Goal: Transaction & Acquisition: Subscribe to service/newsletter

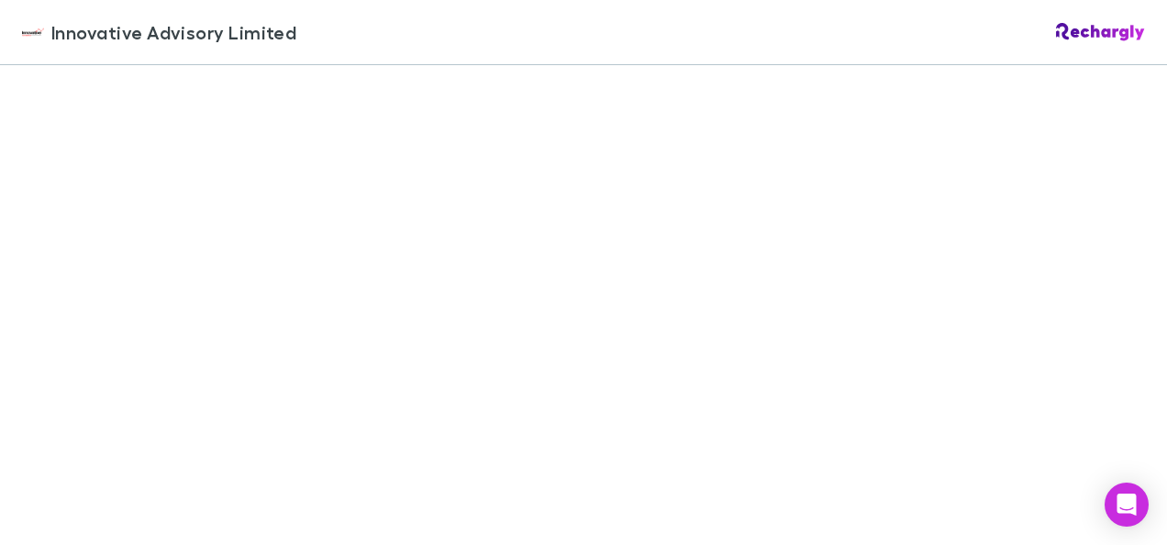
scroll to position [1352, 0]
click at [194, 378] on div "Innovative Advisory Limited Innovative Advisory Limited Software subscriptions …" at bounding box center [583, 272] width 1167 height 545
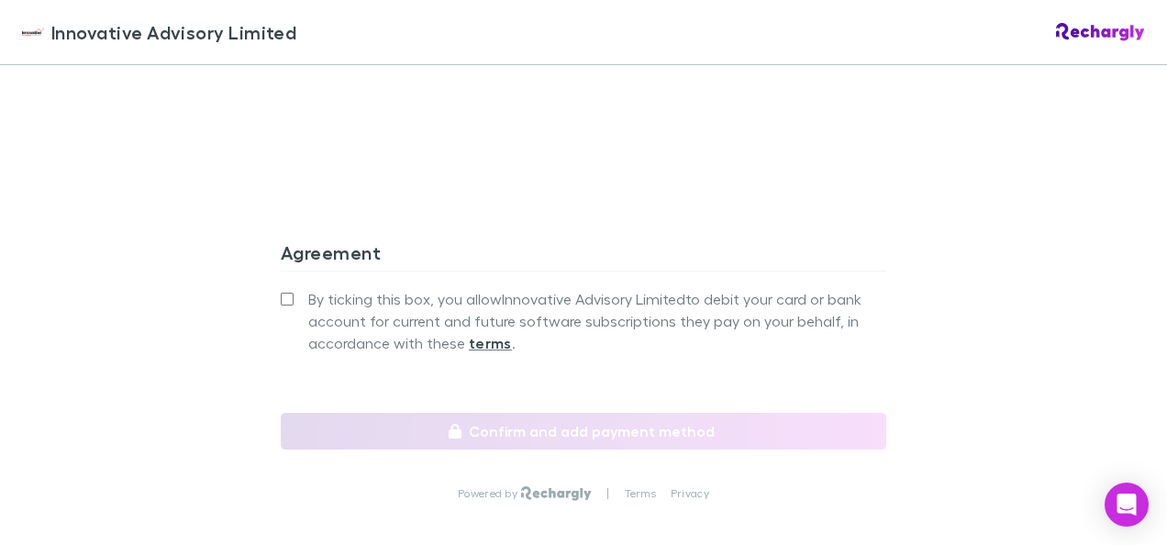
scroll to position [1642, 0]
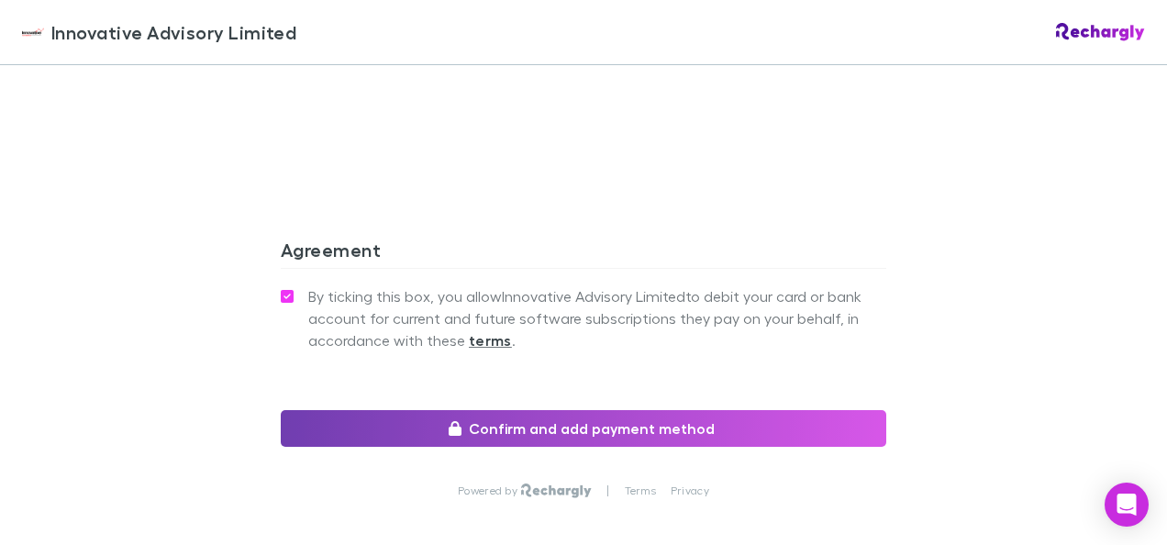
click at [532, 422] on button "Confirm and add payment method" at bounding box center [583, 428] width 605 height 37
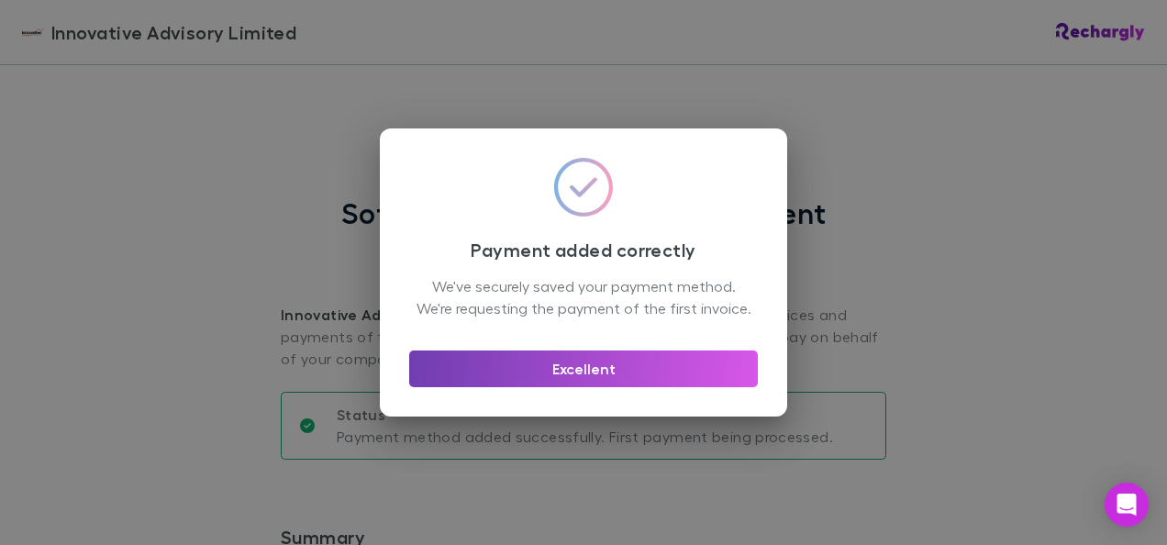
click at [560, 382] on button "Excellent" at bounding box center [583, 368] width 349 height 37
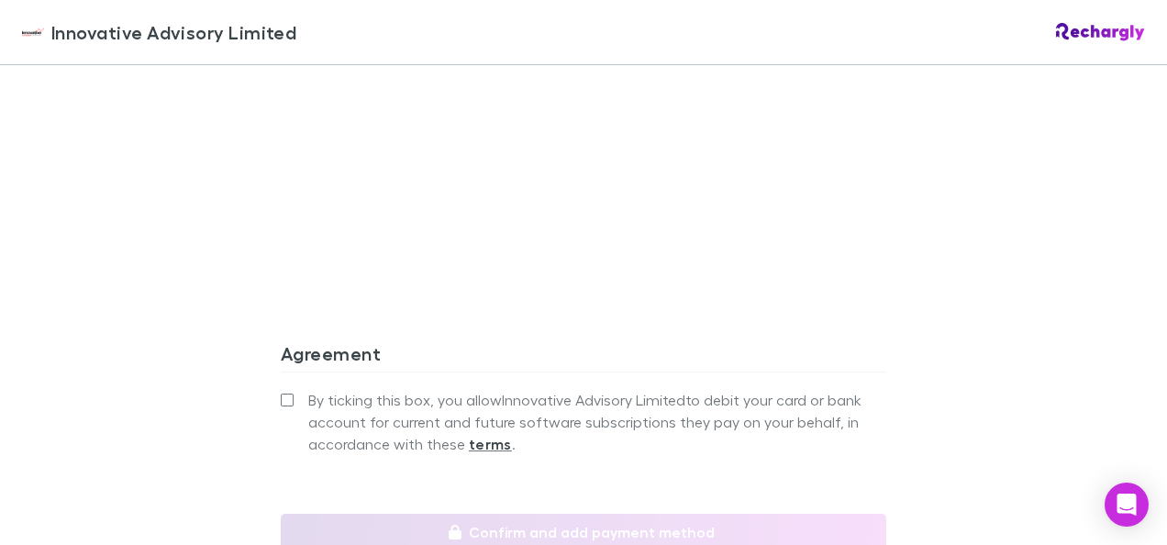
scroll to position [1547, 0]
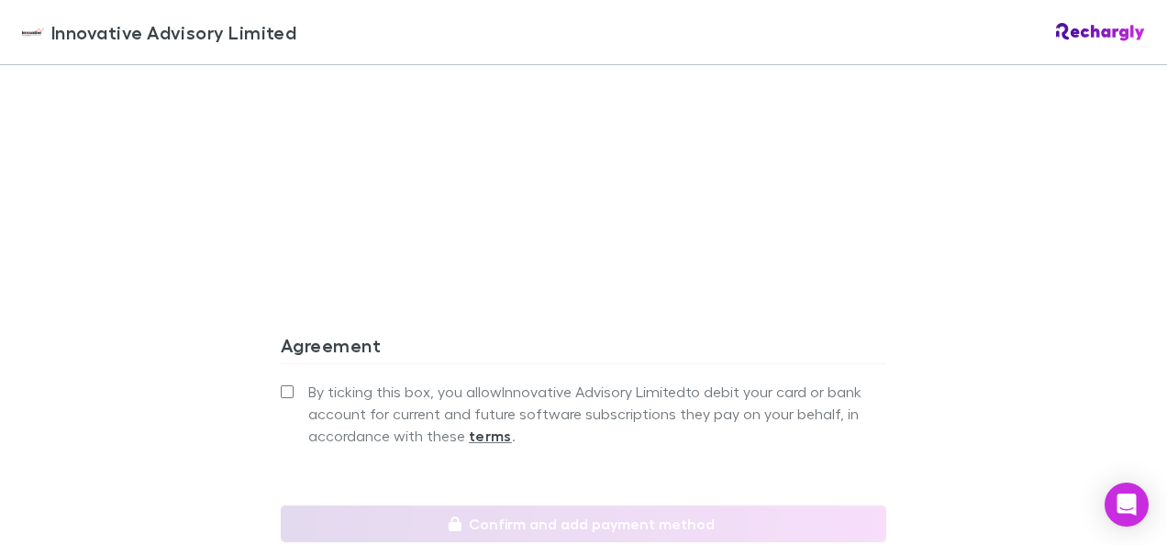
click at [943, 330] on div "Innovative Advisory Limited Innovative Advisory Limited Software subscriptions …" at bounding box center [583, 272] width 1167 height 545
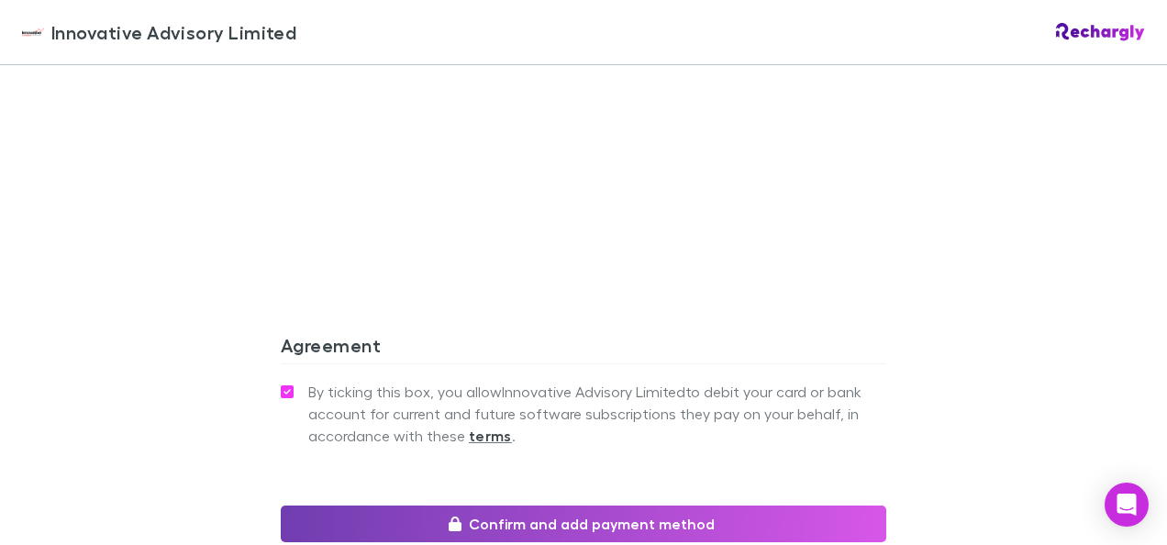
click at [576, 519] on button "Confirm and add payment method" at bounding box center [583, 523] width 605 height 37
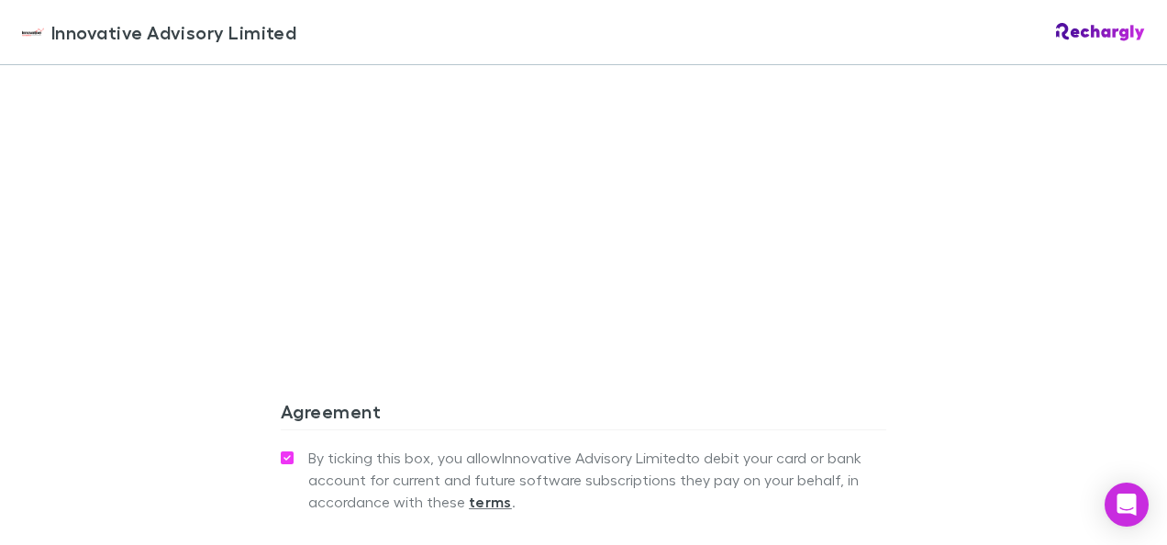
scroll to position [1613, 0]
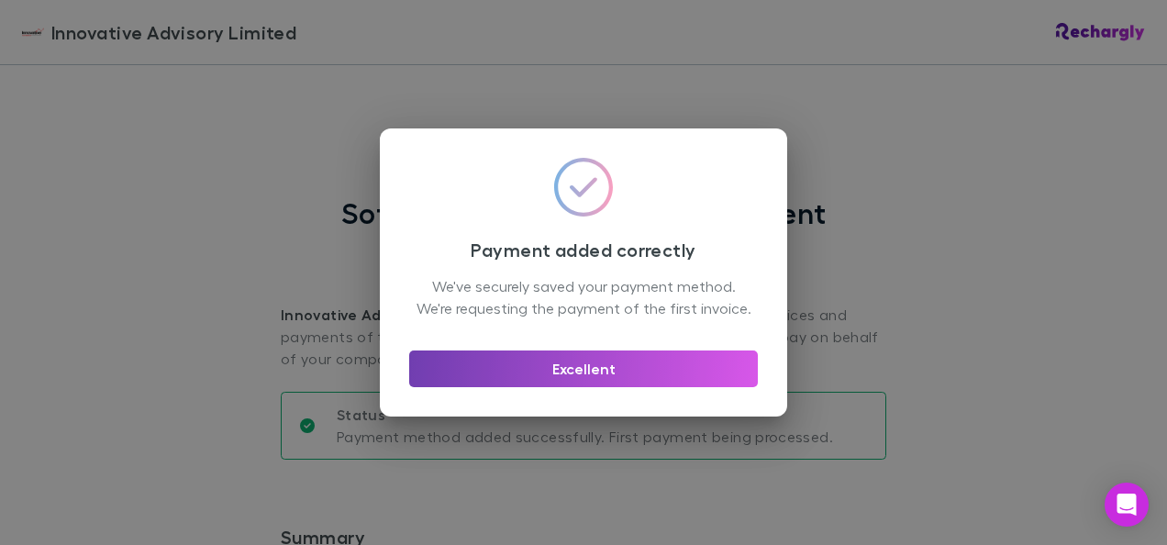
click at [651, 371] on button "Excellent" at bounding box center [583, 368] width 349 height 37
